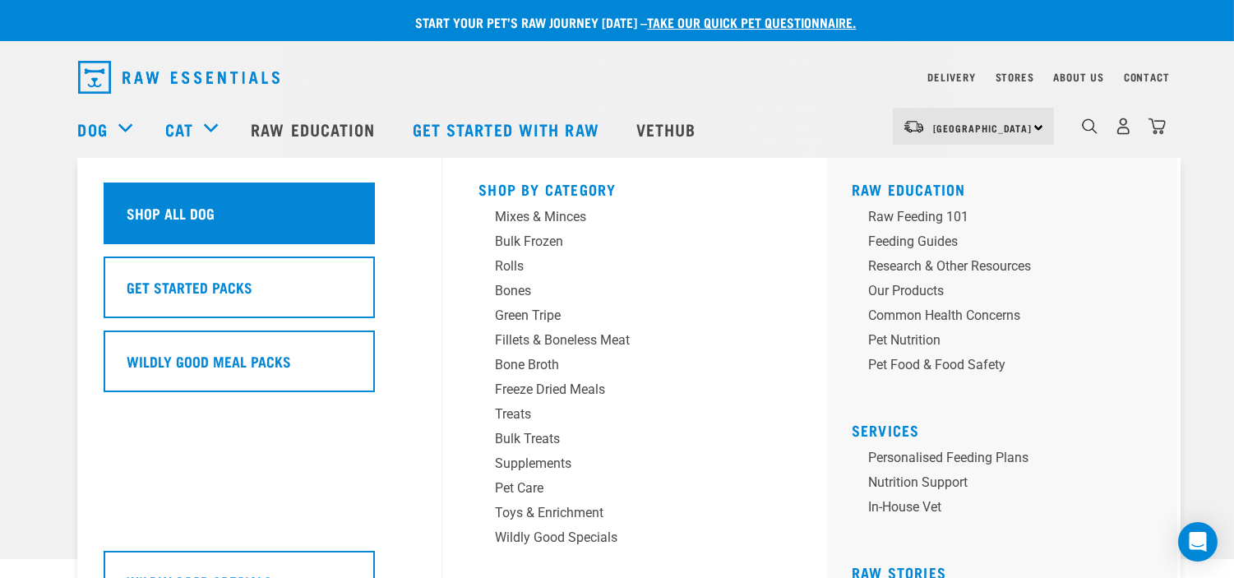
click at [148, 211] on h5 "Shop All Dog" at bounding box center [171, 212] width 88 height 21
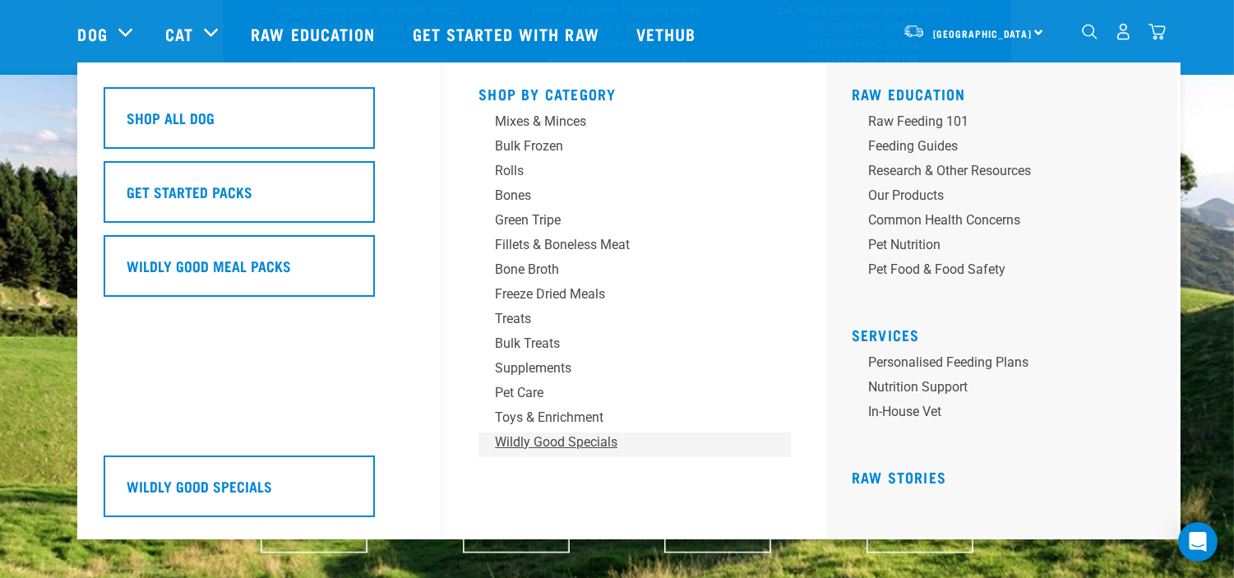
scroll to position [547, 0]
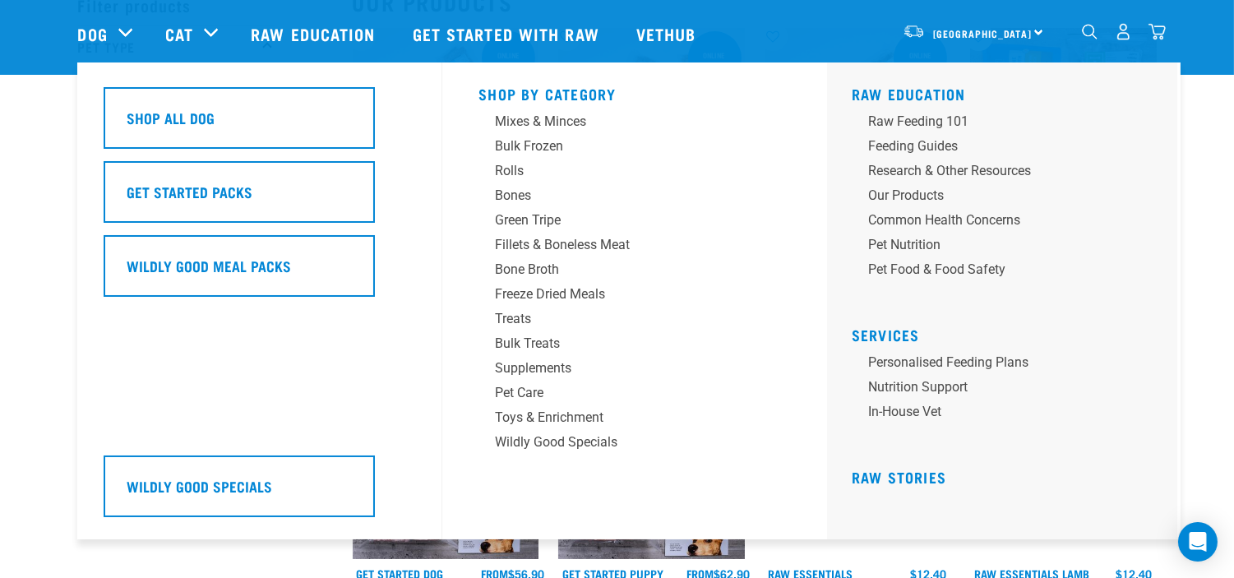
scroll to position [91, 0]
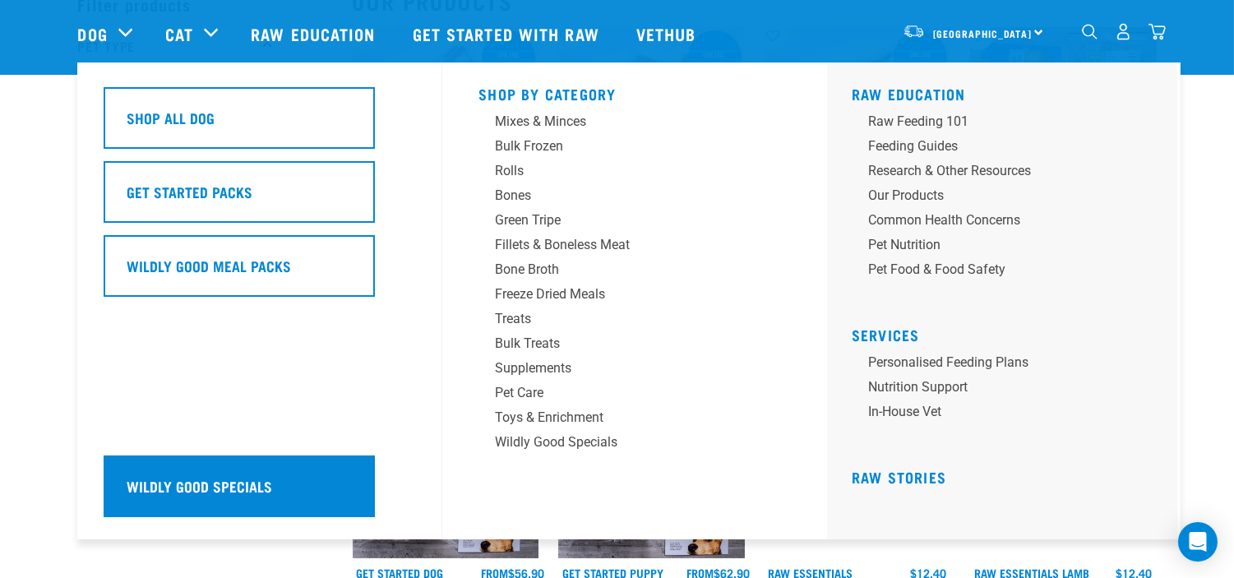
click at [233, 497] on div "Wildly Good Specials" at bounding box center [239, 486] width 271 height 62
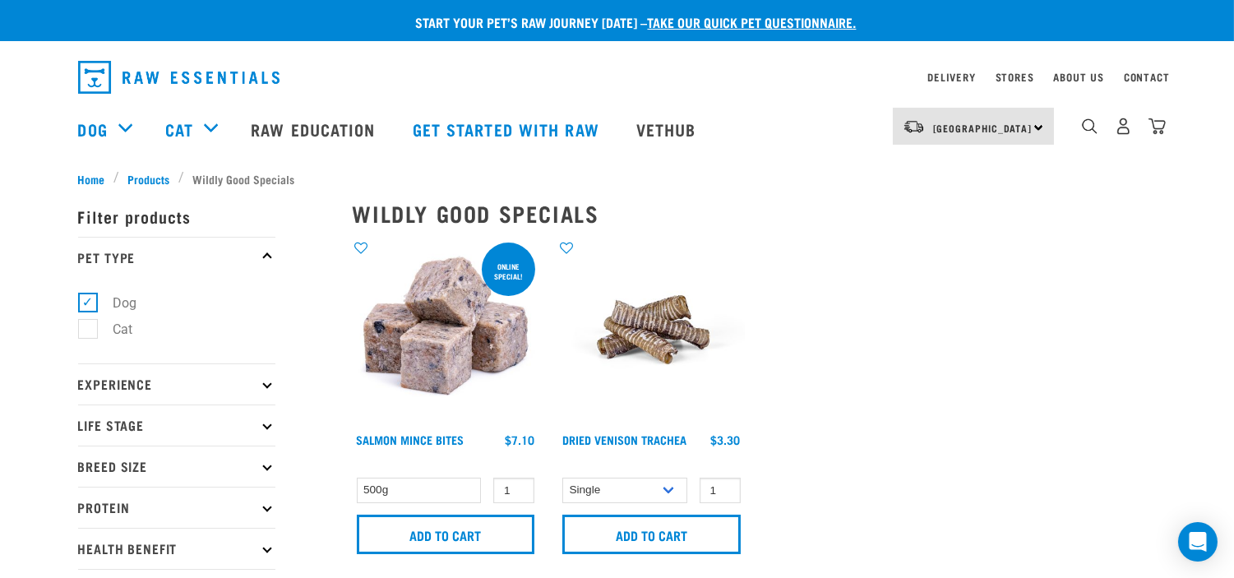
click at [87, 301] on label "Dog" at bounding box center [115, 303] width 57 height 21
click at [81, 301] on input "Dog" at bounding box center [83, 299] width 11 height 11
checkbox input "false"
